Goal: Task Accomplishment & Management: Use online tool/utility

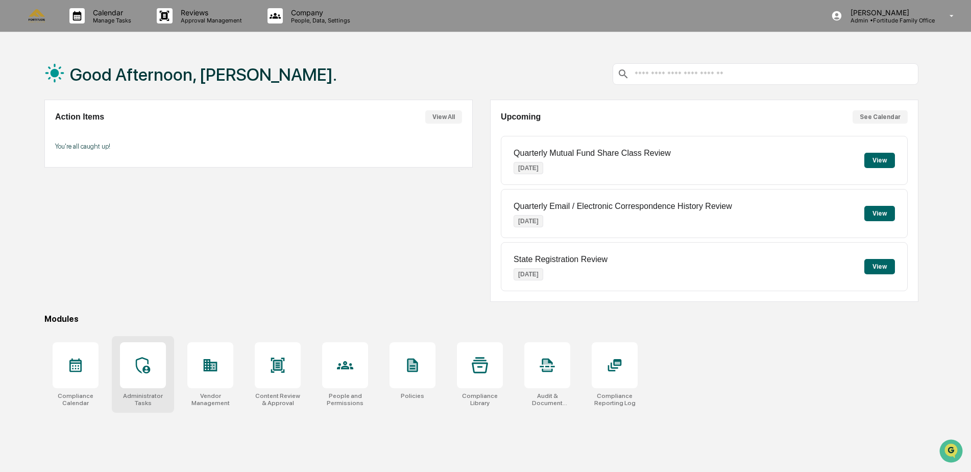
click at [151, 364] on icon at bounding box center [143, 365] width 16 height 16
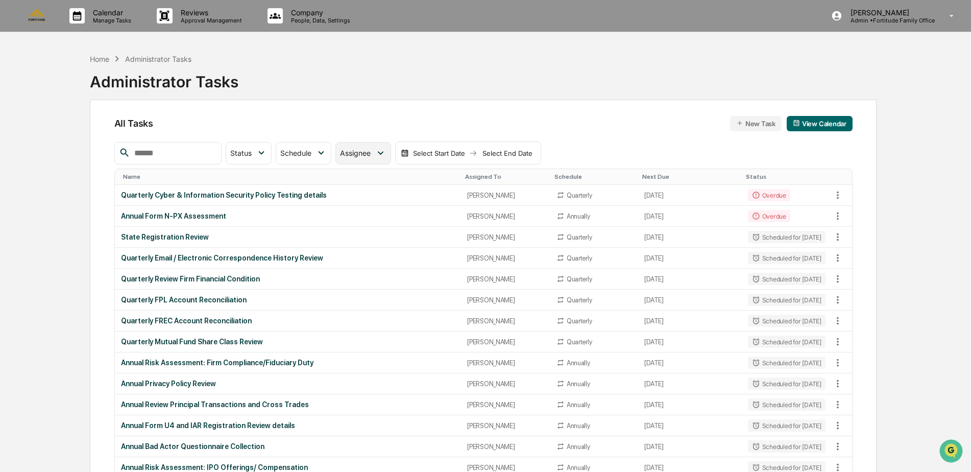
click at [371, 149] on span "Assignee" at bounding box center [355, 153] width 31 height 9
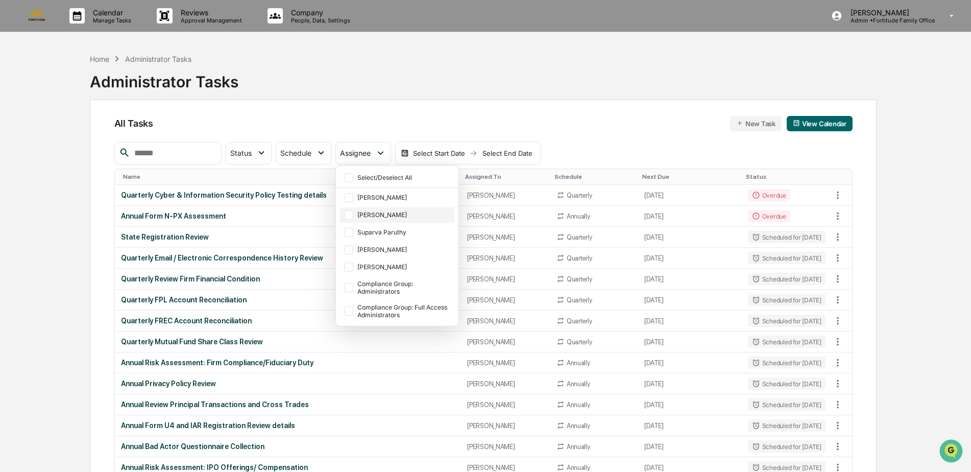
click at [402, 215] on div "[PERSON_NAME]" at bounding box center [404, 215] width 95 height 8
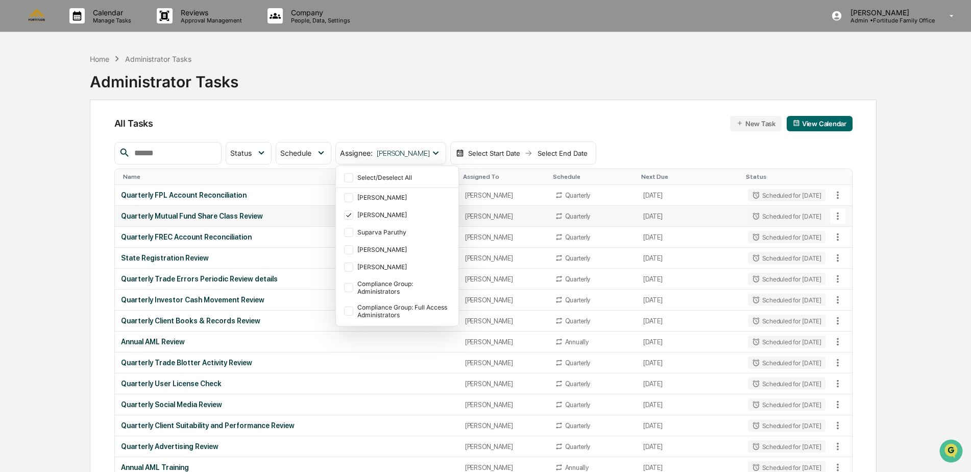
click at [235, 218] on div "Quarterly Mutual Fund Share Class Review" at bounding box center [287, 216] width 332 height 8
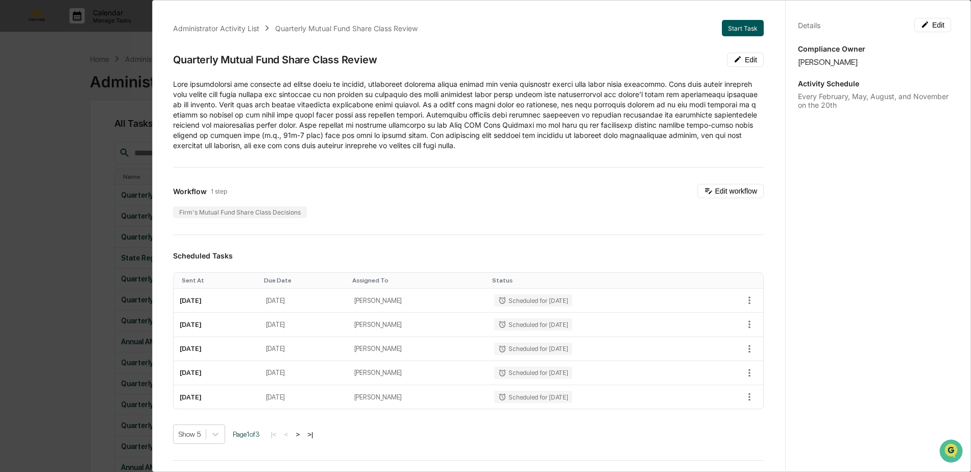
click at [733, 32] on button "Start Task" at bounding box center [743, 28] width 42 height 16
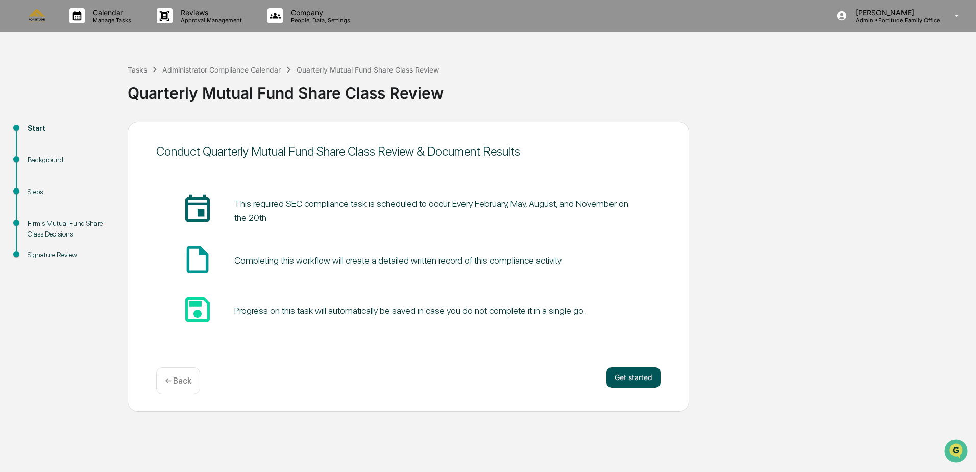
click at [630, 371] on button "Get started" at bounding box center [634, 377] width 54 height 20
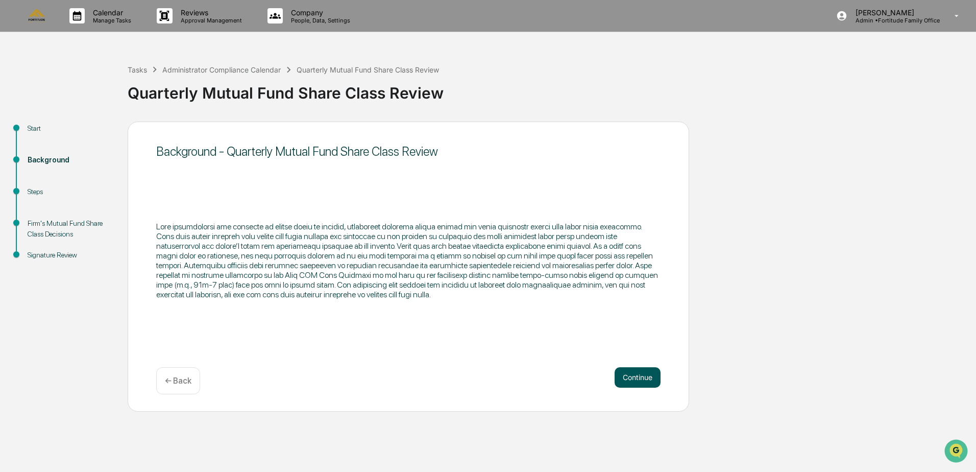
click at [630, 373] on button "Continue" at bounding box center [638, 377] width 46 height 20
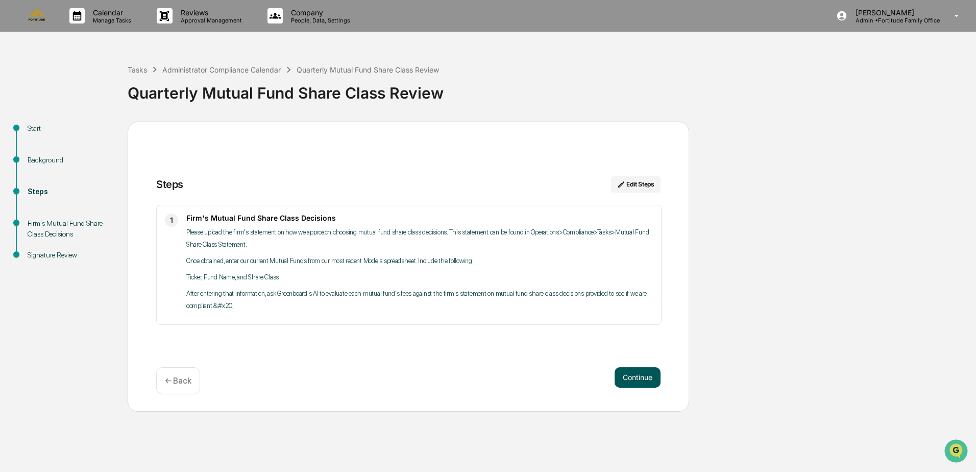
click at [637, 374] on button "Continue" at bounding box center [638, 377] width 46 height 20
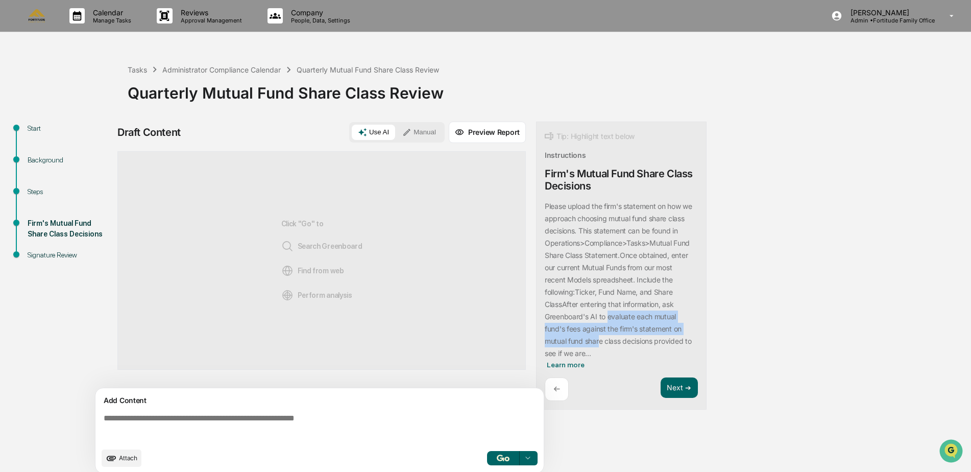
drag, startPoint x: 607, startPoint y: 315, endPoint x: 600, endPoint y: 339, distance: 24.4
click at [600, 339] on p "After entering that information, ask Greenboard's AI to evaluate each mutual fu…" at bounding box center [618, 329] width 147 height 58
drag, startPoint x: 600, startPoint y: 339, endPoint x: 576, endPoint y: 367, distance: 37.3
click at [576, 367] on span "Learn more" at bounding box center [566, 364] width 38 height 8
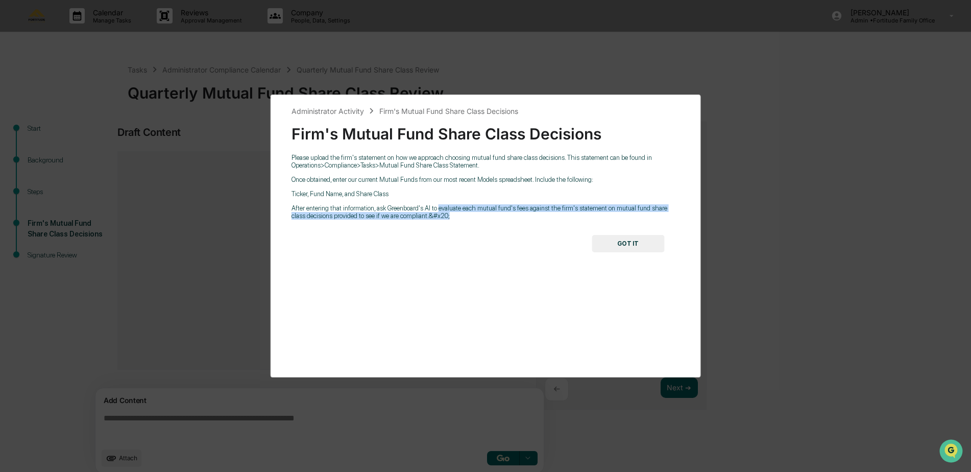
drag, startPoint x: 438, startPoint y: 216, endPoint x: 437, endPoint y: 209, distance: 6.7
click at [437, 209] on p "After entering that information, ask Greenboard's AI to evaluate each mutual fu…" at bounding box center [486, 211] width 389 height 15
copy p "evaluate each mutual fund's fees against the firm's statement on mutual fund sh…"
click at [624, 244] on button "GOT IT" at bounding box center [628, 243] width 73 height 17
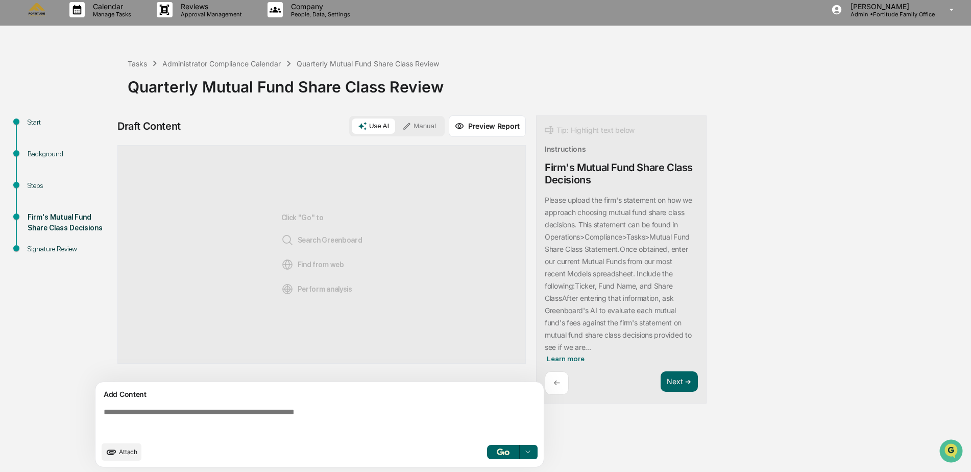
scroll to position [8, 0]
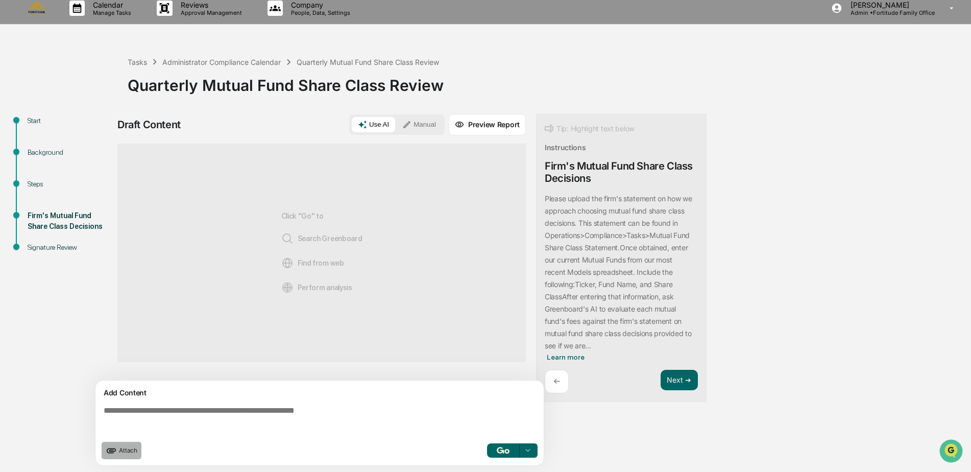
click at [114, 449] on icon "upload document" at bounding box center [111, 450] width 11 height 11
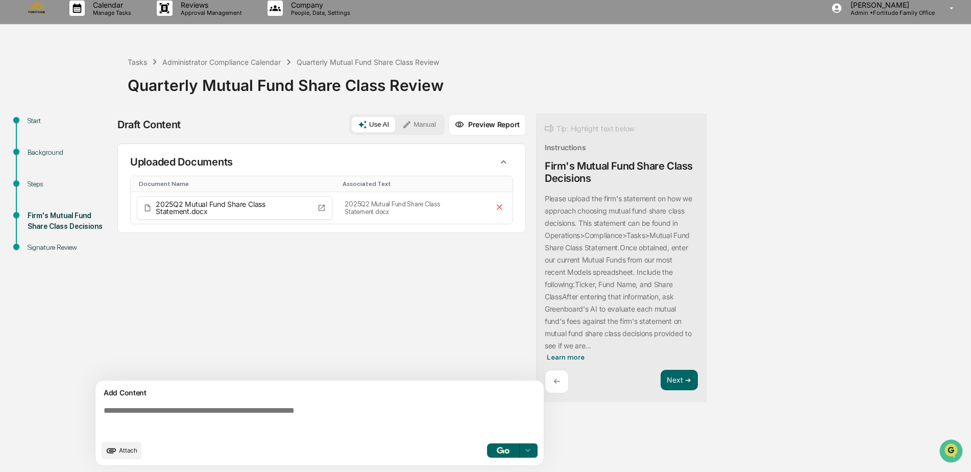
click at [110, 409] on textarea at bounding box center [322, 420] width 444 height 37
paste textarea "**********"
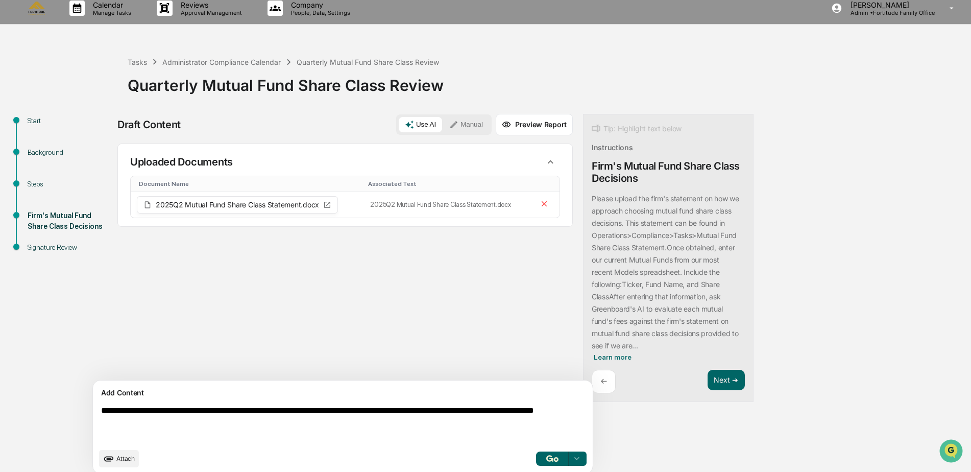
click at [109, 411] on textarea "**********" at bounding box center [319, 424] width 444 height 45
drag, startPoint x: 227, startPoint y: 423, endPoint x: 195, endPoint y: 423, distance: 32.2
click at [195, 423] on textarea "**********" at bounding box center [319, 424] width 444 height 45
type textarea "**********"
click at [546, 457] on img "button" at bounding box center [552, 458] width 12 height 7
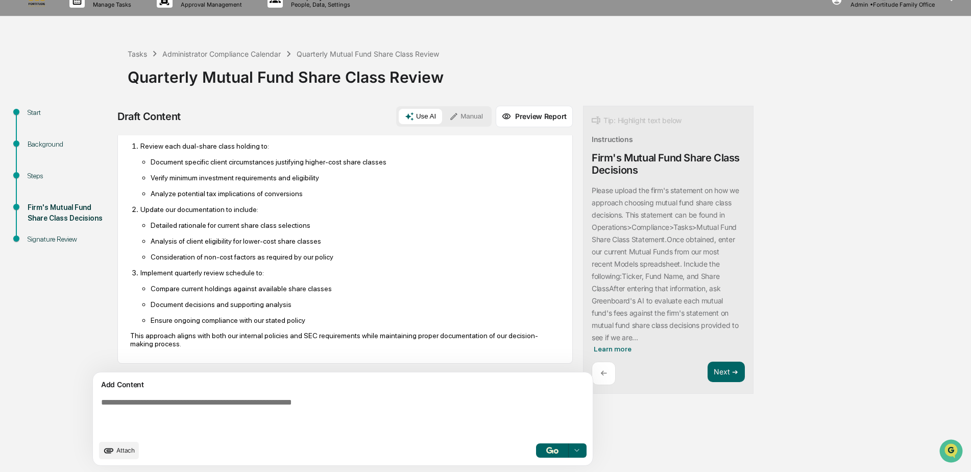
scroll to position [589, 0]
click at [708, 375] on button "Next ➔" at bounding box center [726, 372] width 37 height 21
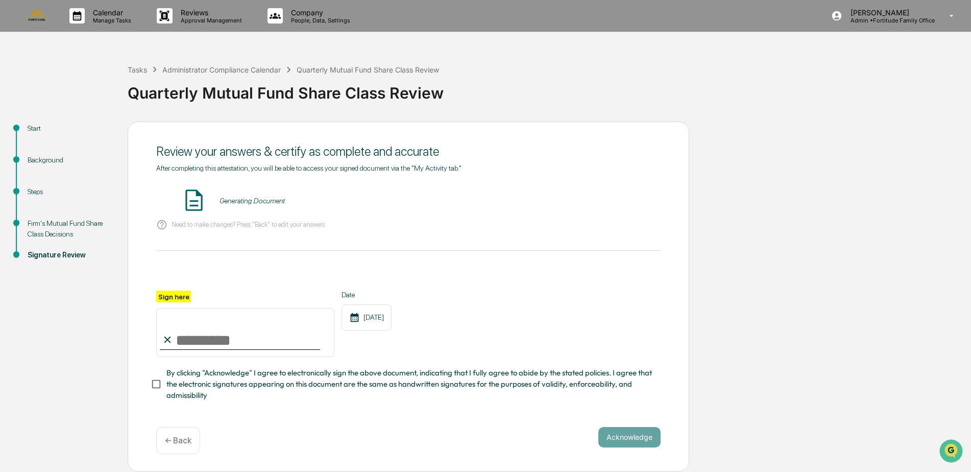
scroll to position [3, 0]
click at [613, 200] on button "VIEW" at bounding box center [602, 200] width 66 height 17
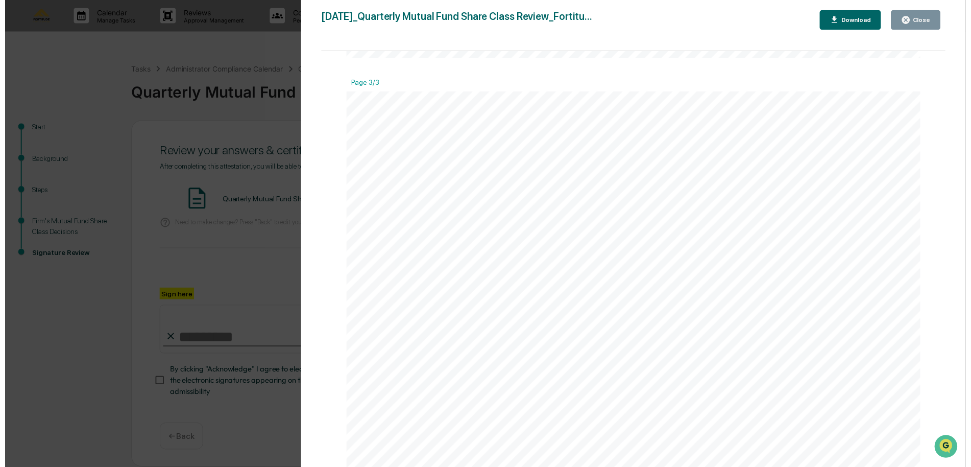
scroll to position [1685, 0]
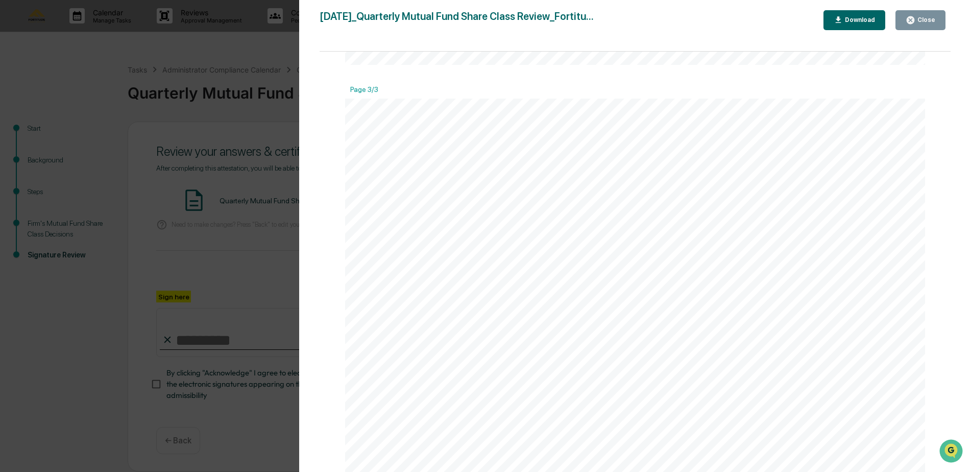
click at [926, 25] on div "Close" at bounding box center [921, 20] width 30 height 10
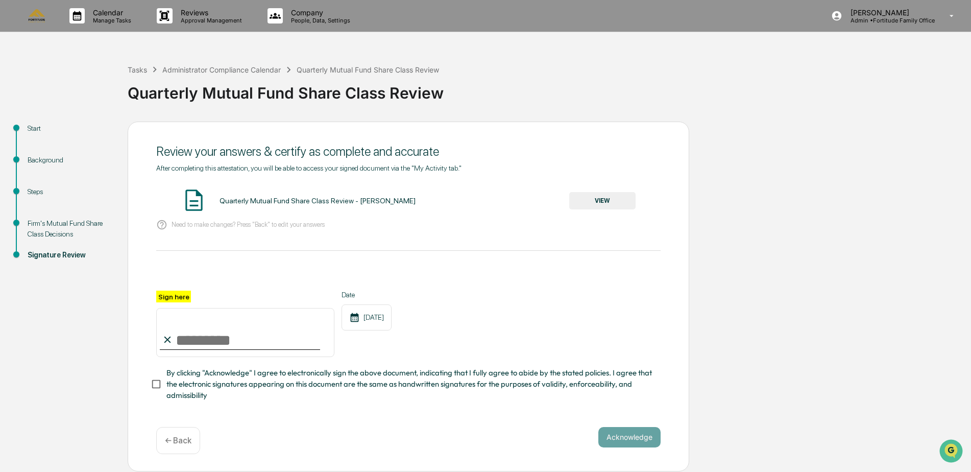
click at [192, 344] on input "Sign here" at bounding box center [245, 332] width 178 height 49
type input "**********"
click at [630, 440] on button "Acknowledge" at bounding box center [629, 437] width 62 height 20
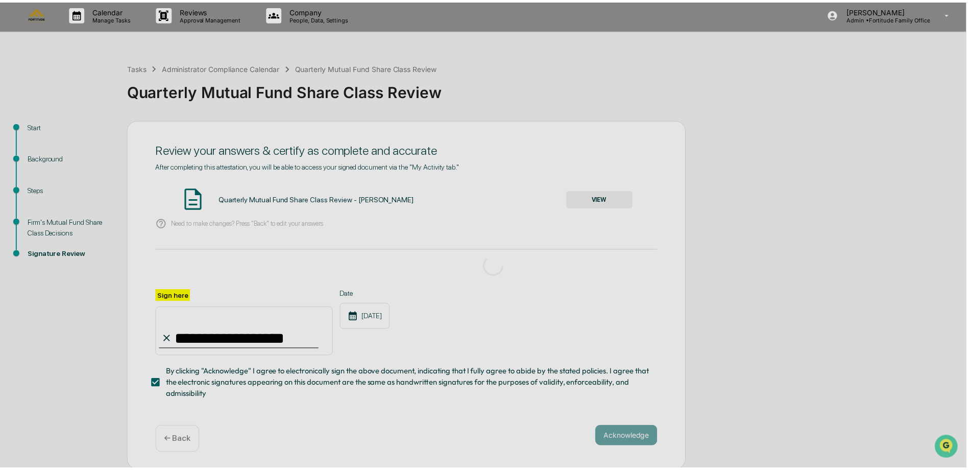
scroll to position [0, 0]
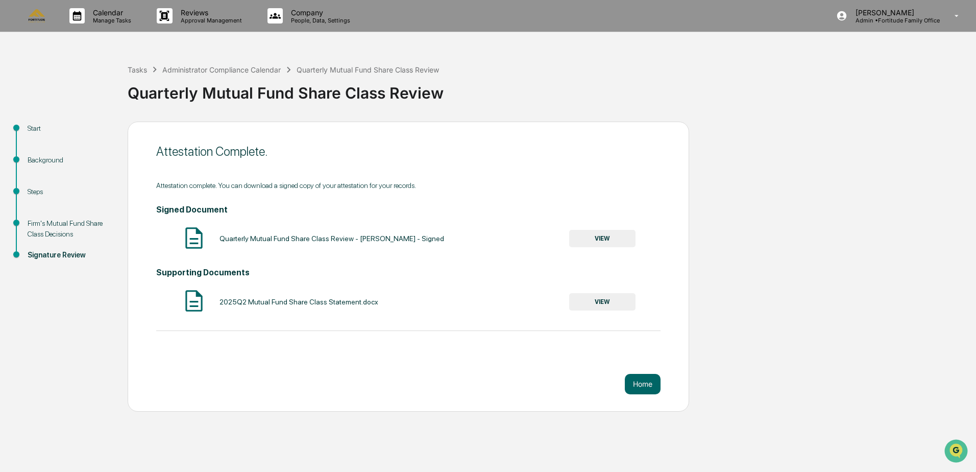
click at [605, 235] on button "VIEW" at bounding box center [602, 238] width 66 height 17
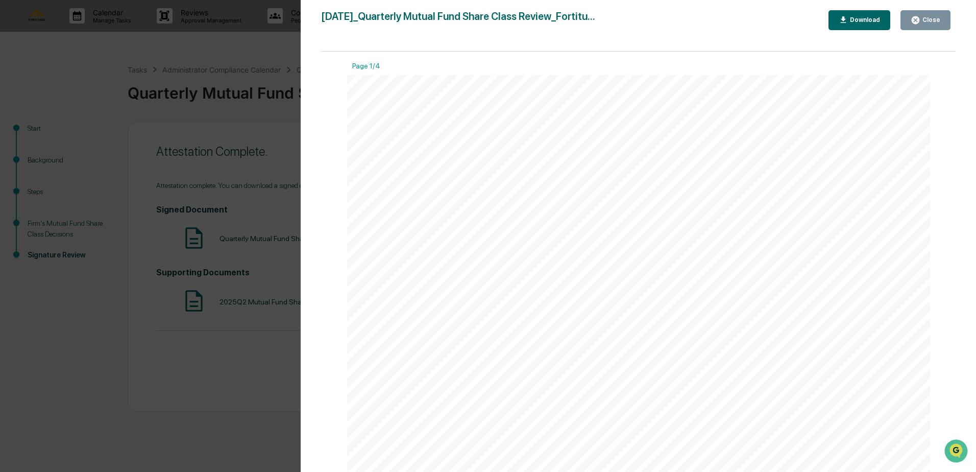
click at [865, 23] on div "Download" at bounding box center [864, 19] width 32 height 7
click at [164, 405] on div "Version History 08/15/2025, 10:35 PM Stephanie Meintzer 2025-08-15_Quarterly Mu…" at bounding box center [488, 236] width 976 height 472
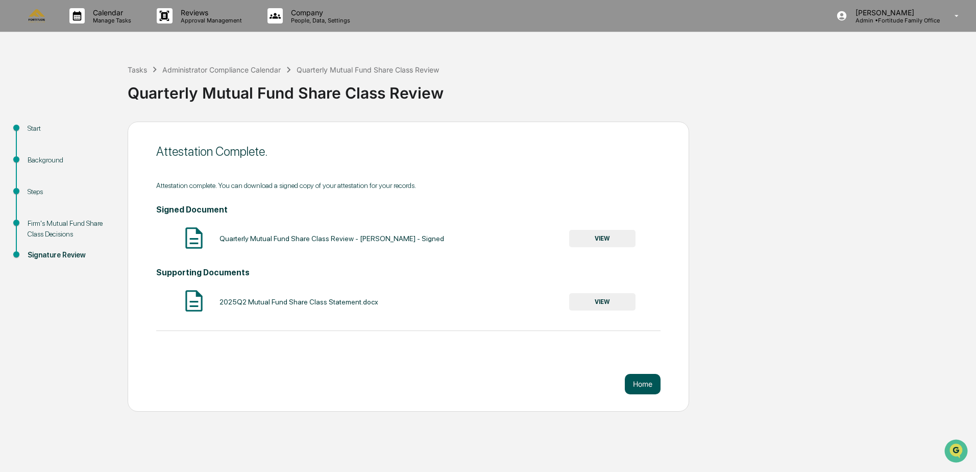
click at [656, 382] on button "Home" at bounding box center [643, 384] width 36 height 20
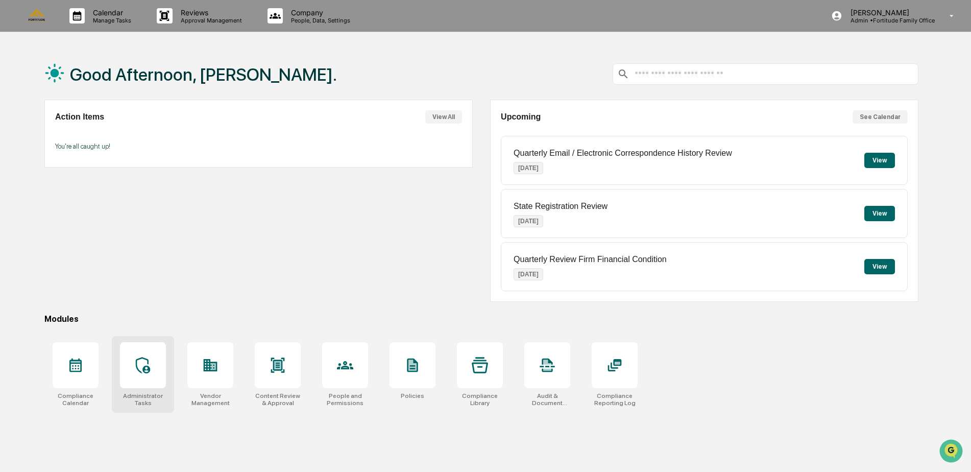
click at [157, 374] on div at bounding box center [143, 365] width 46 height 46
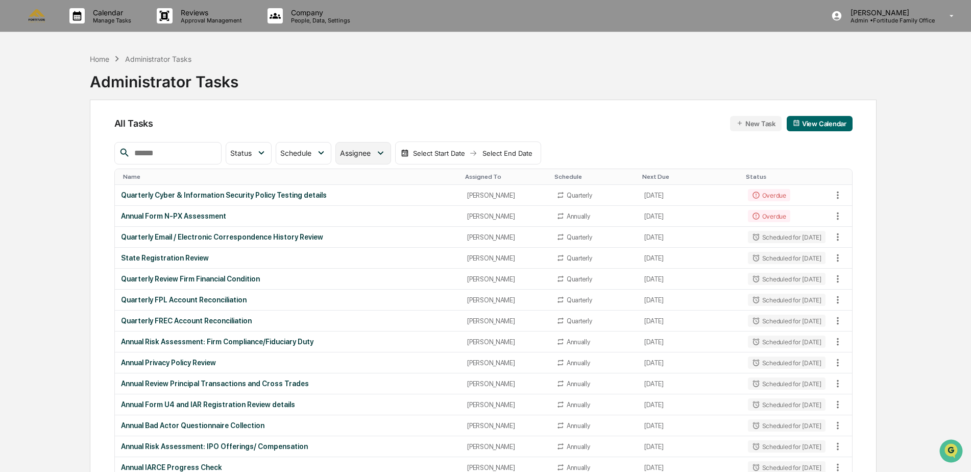
click at [365, 147] on div "Assignee" at bounding box center [362, 153] width 55 height 22
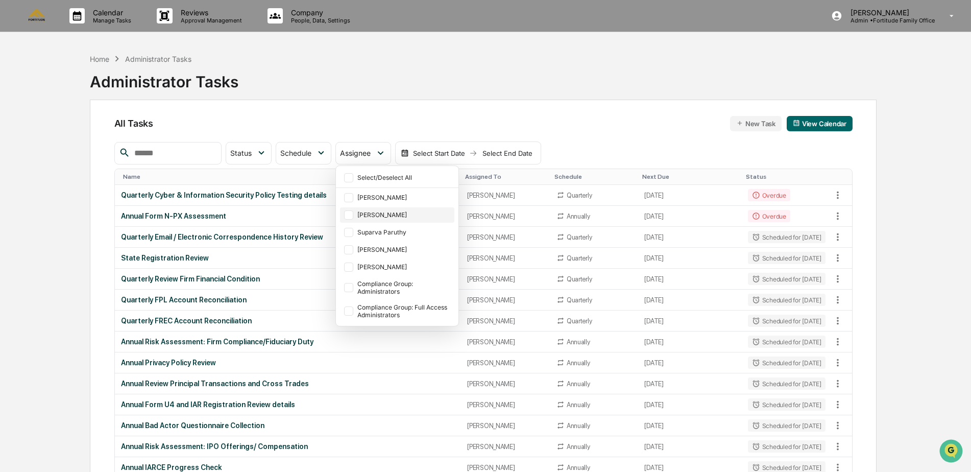
click at [353, 210] on div at bounding box center [348, 214] width 9 height 9
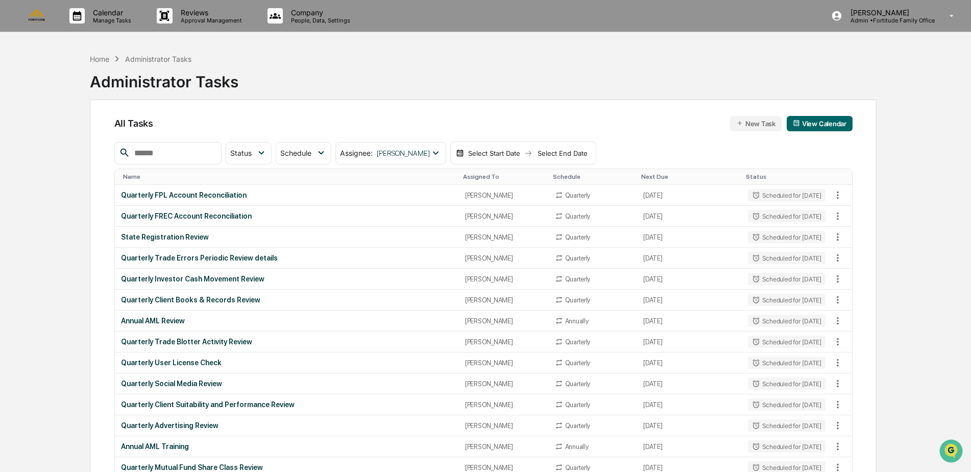
click at [886, 247] on div "Home Administrator Tasks Administrator Tasks All Tasks New Task View Calendar S…" at bounding box center [483, 320] width 817 height 543
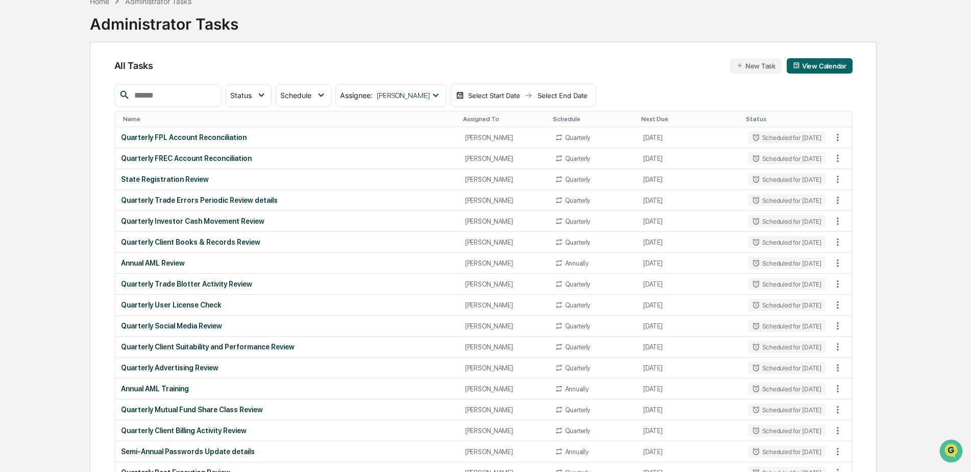
scroll to position [120, 0]
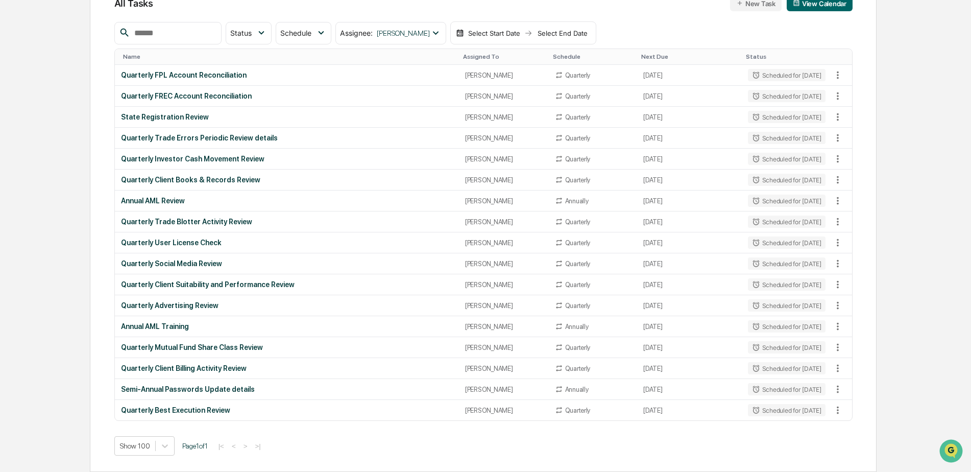
click at [932, 180] on div "Calendar Manage Tasks Reviews Approval Management Company People, Data, Setting…" at bounding box center [485, 176] width 971 height 592
click at [194, 112] on td "State Registration Review" at bounding box center [287, 117] width 344 height 21
